Goal: Obtain resource: Download file/media

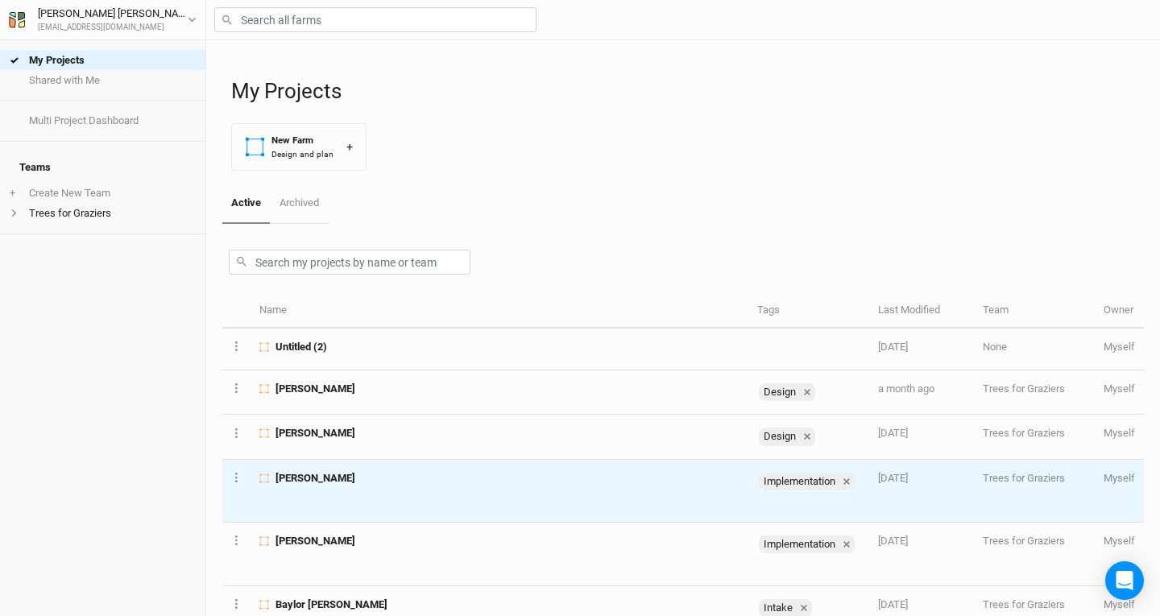
click at [334, 478] on span "[PERSON_NAME]" at bounding box center [315, 478] width 80 height 14
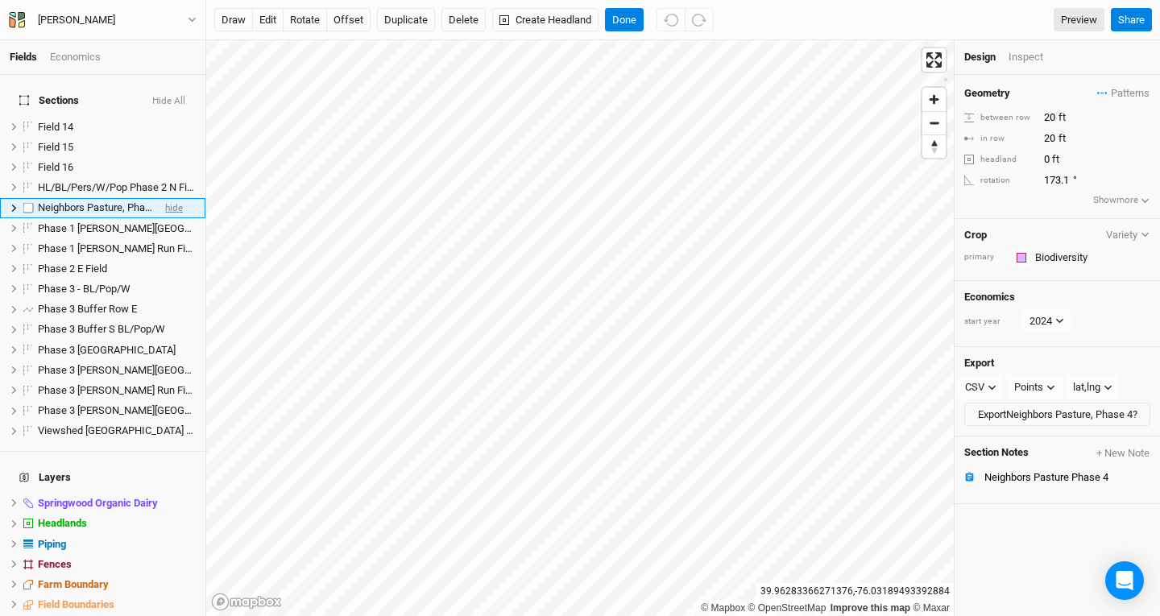
click at [165, 198] on span "hide" at bounding box center [174, 208] width 18 height 20
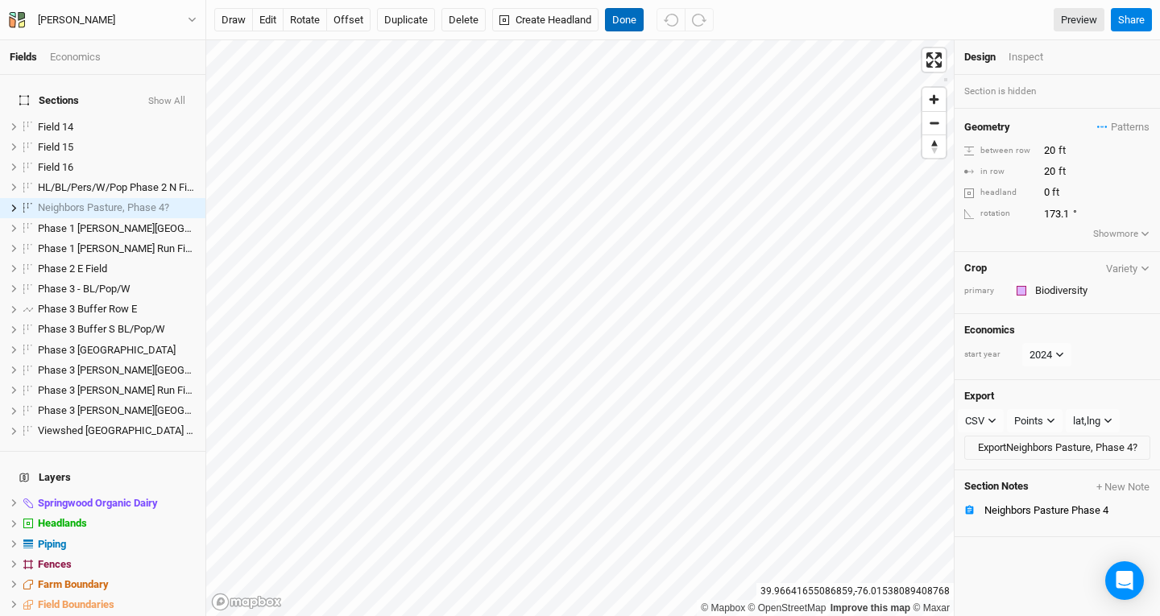
click at [622, 11] on button "Done" at bounding box center [624, 20] width 39 height 24
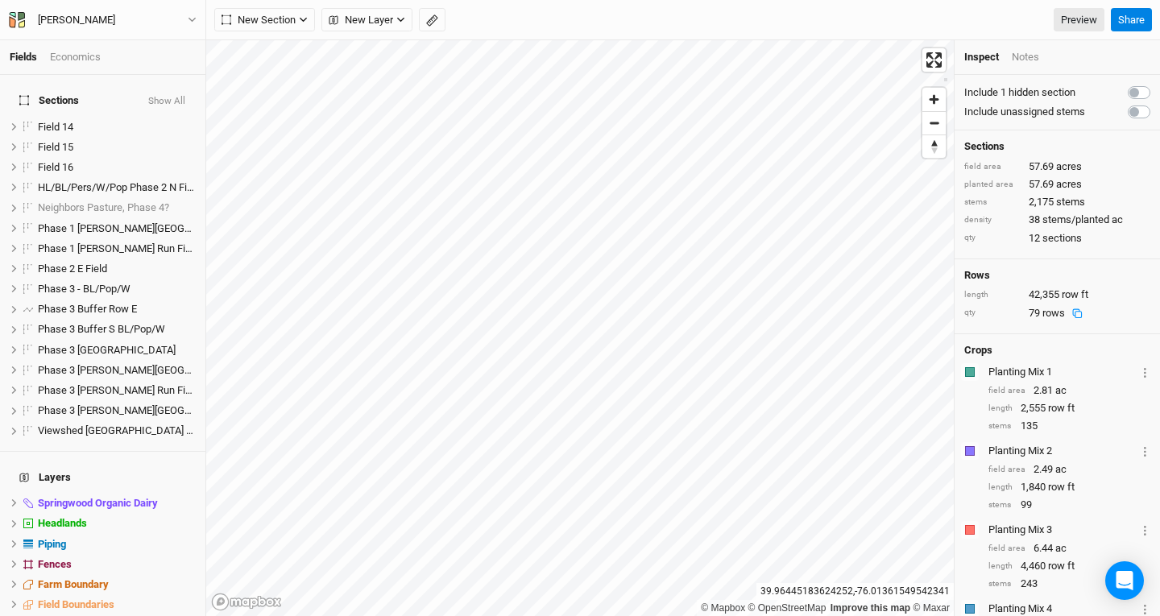
scroll to position [269, 0]
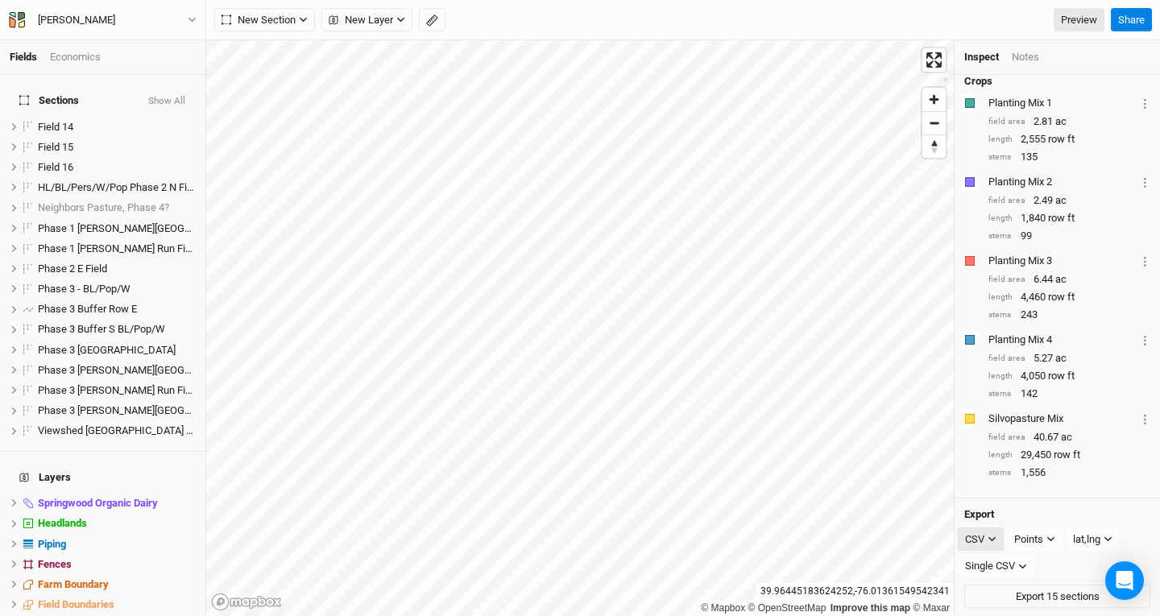
click at [991, 542] on button "CSV" at bounding box center [980, 539] width 46 height 24
click at [994, 569] on span "PDF" at bounding box center [990, 567] width 24 height 19
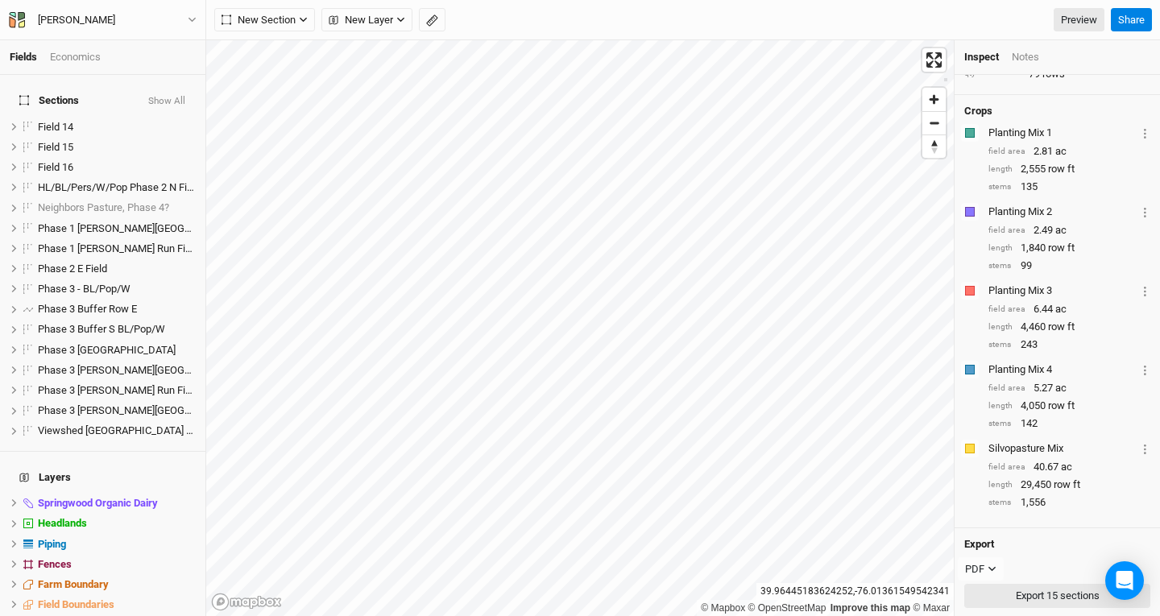
click at [1043, 598] on button "Export 15 sections" at bounding box center [1057, 596] width 186 height 24
click at [12, 23] on icon "button" at bounding box center [13, 21] width 6 height 11
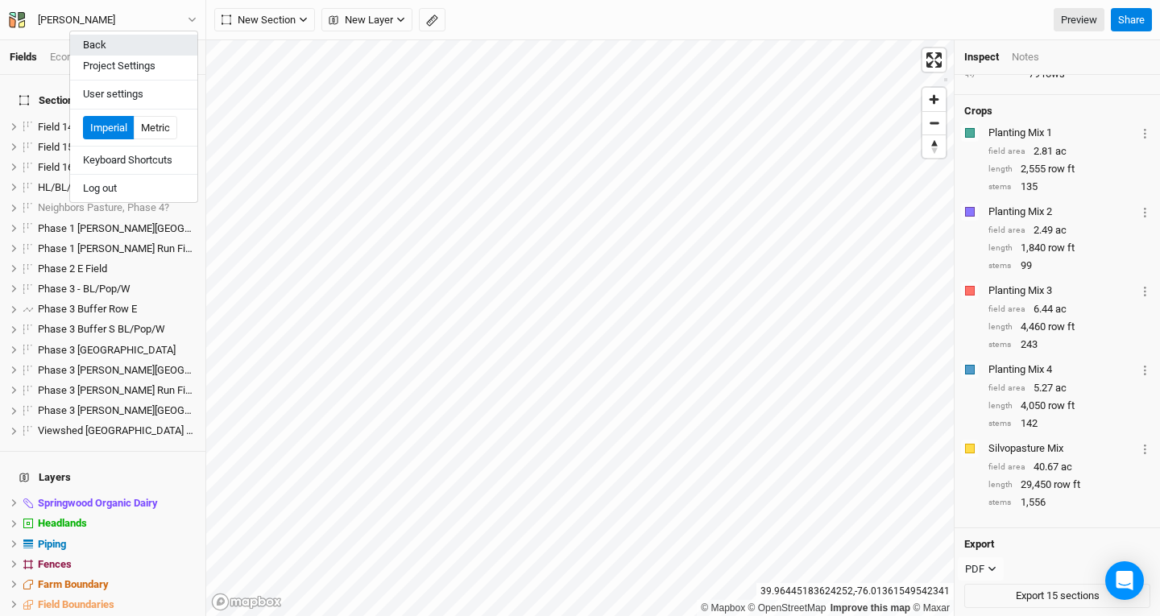
click at [114, 47] on button "Back" at bounding box center [133, 45] width 127 height 21
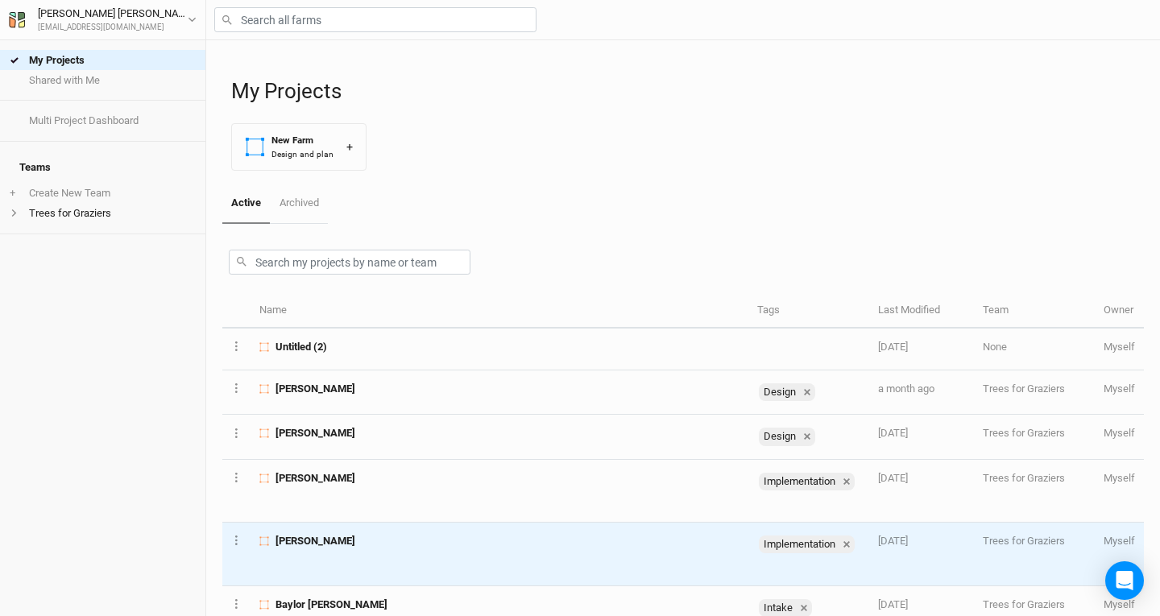
click at [356, 542] on div "[PERSON_NAME]" at bounding box center [498, 541] width 479 height 14
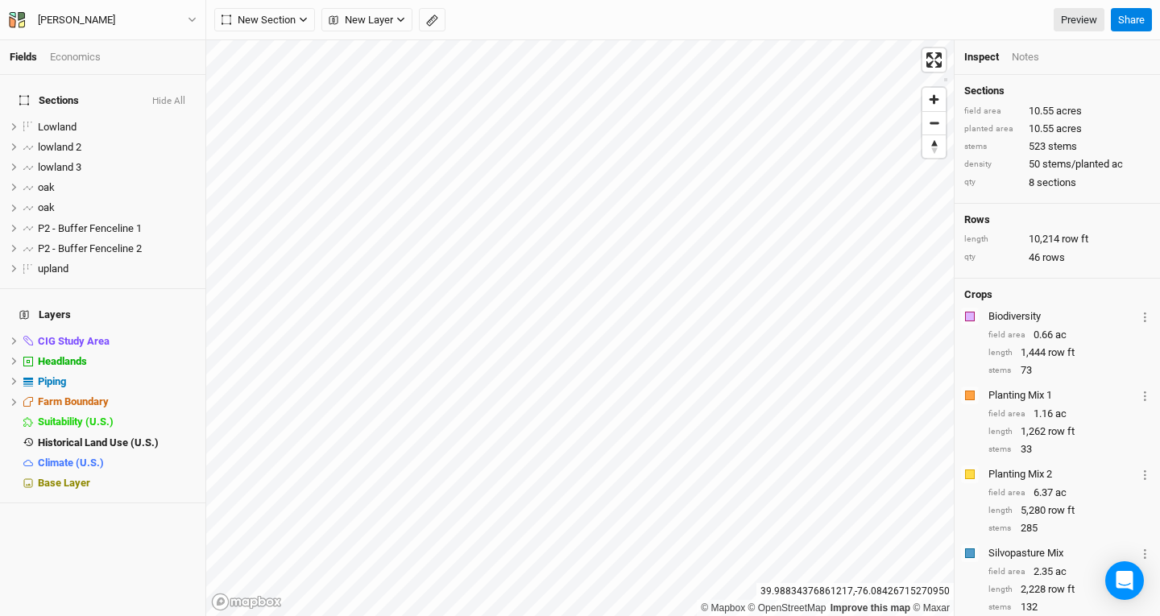
scroll to position [135, 0]
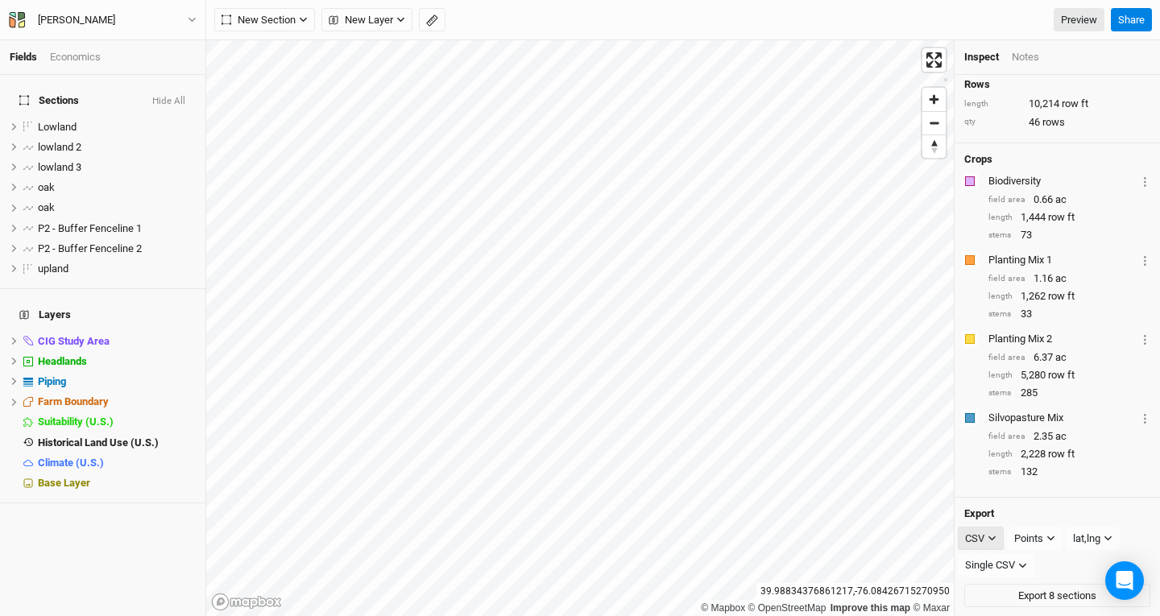
click at [994, 534] on icon "button" at bounding box center [991, 538] width 9 height 9
click at [993, 558] on span "PDF" at bounding box center [990, 567] width 24 height 19
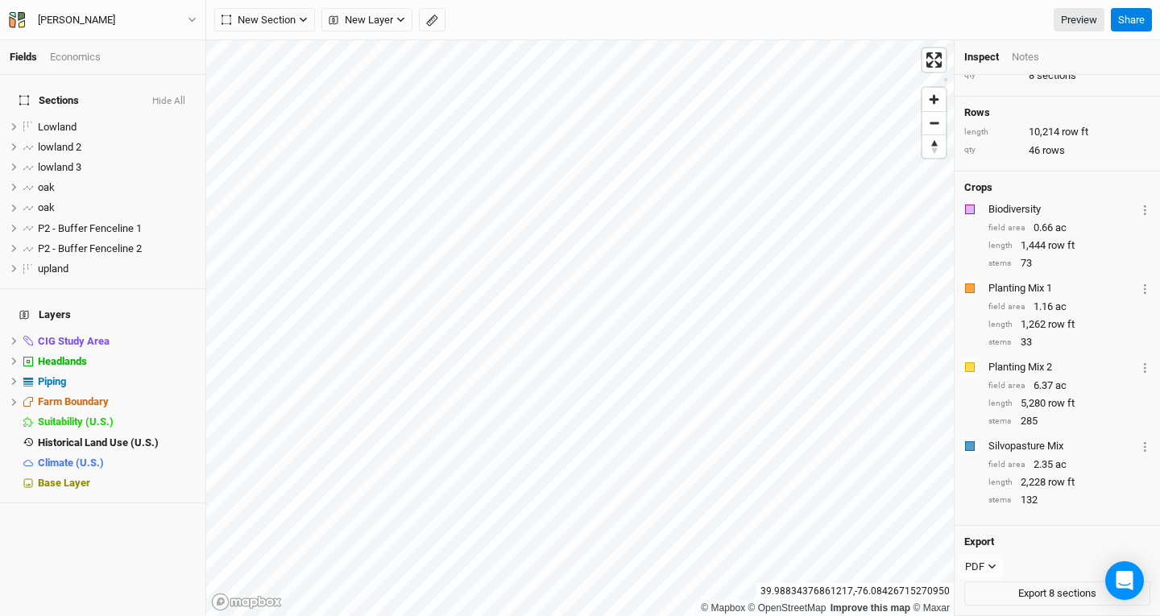
scroll to position [105, 0]
click at [1036, 593] on button "Export 8 sections" at bounding box center [1057, 596] width 186 height 24
